Goal: Navigation & Orientation: Find specific page/section

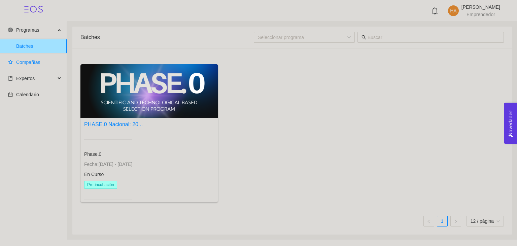
click at [19, 60] on span "Compañías" at bounding box center [28, 62] width 24 height 5
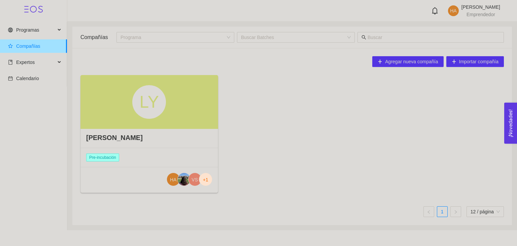
click at [111, 98] on div "LY" at bounding box center [149, 102] width 138 height 54
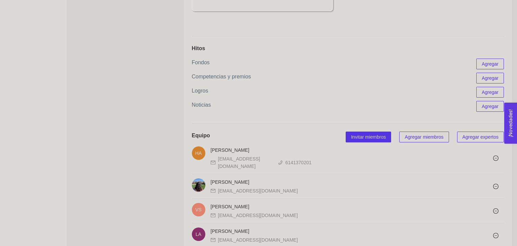
scroll to position [624, 0]
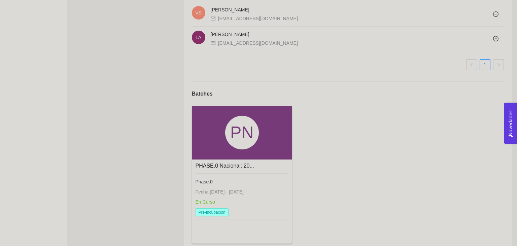
click at [217, 111] on div "PN" at bounding box center [242, 133] width 100 height 54
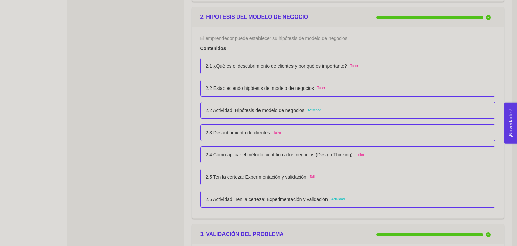
drag, startPoint x: 155, startPoint y: 145, endPoint x: 147, endPoint y: 148, distance: 8.1
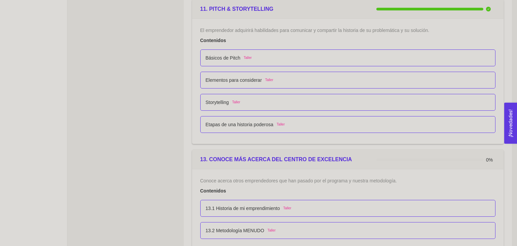
scroll to position [2845, 0]
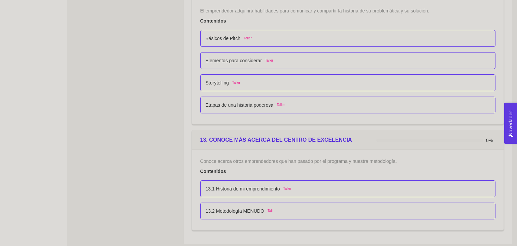
drag, startPoint x: 141, startPoint y: 110, endPoint x: 122, endPoint y: 228, distance: 119.4
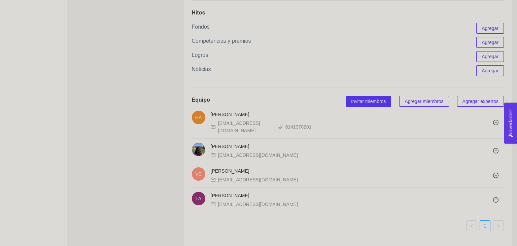
scroll to position [509, 0]
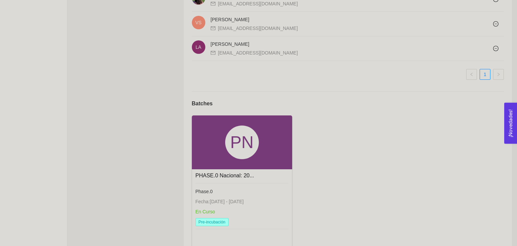
scroll to position [624, 0]
